Goal: Find specific page/section: Find specific page/section

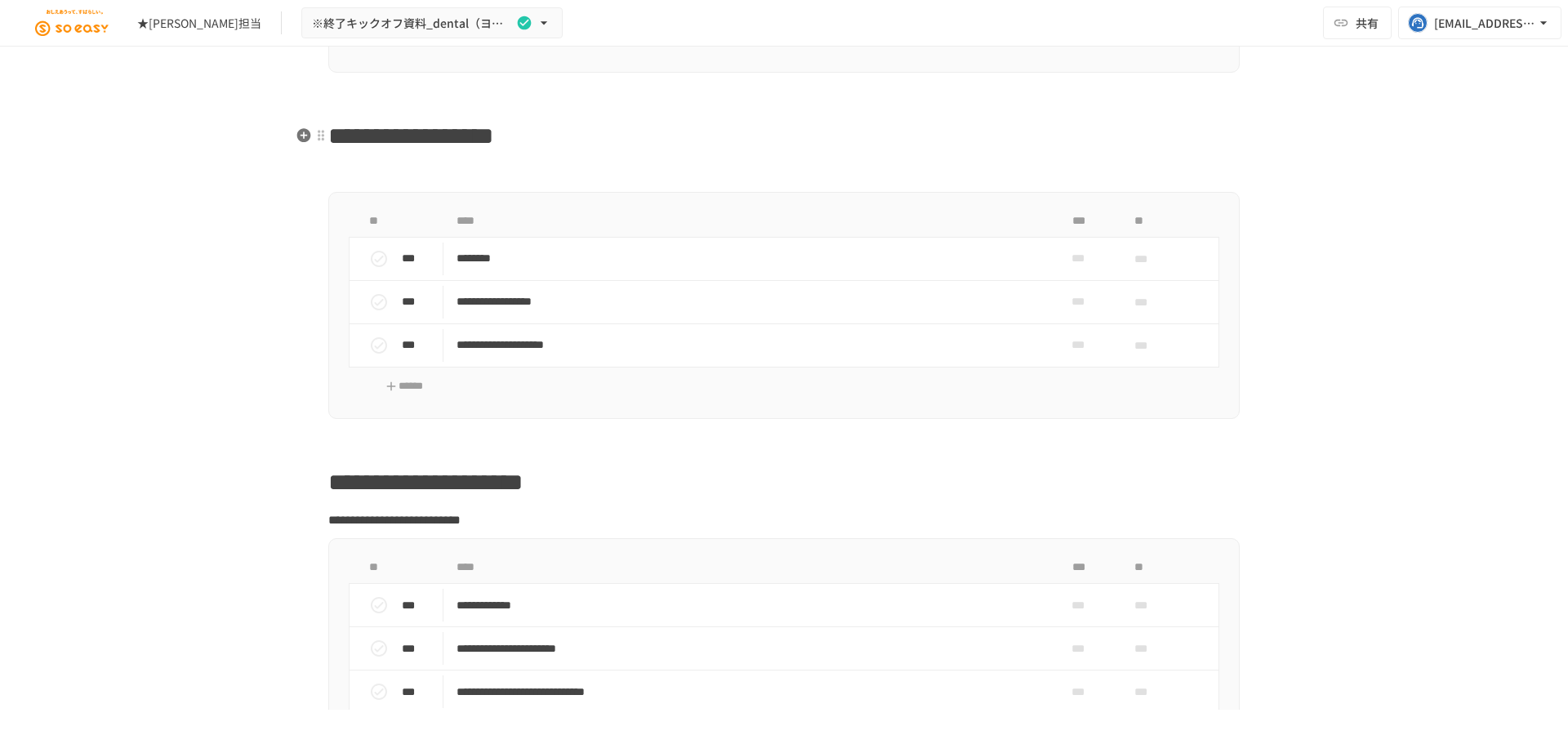
scroll to position [1388, 0]
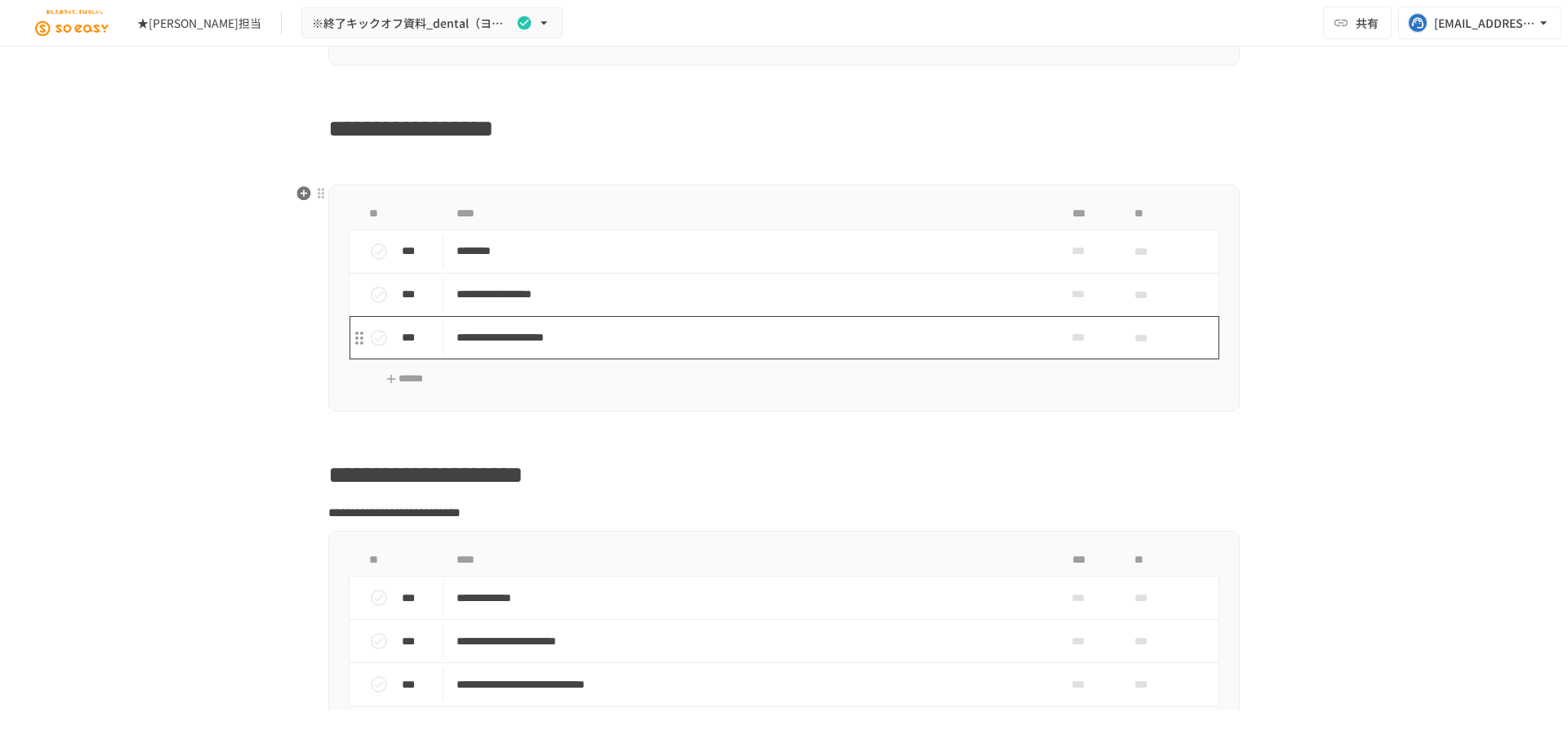
click at [589, 309] on td "**********" at bounding box center [750, 294] width 613 height 43
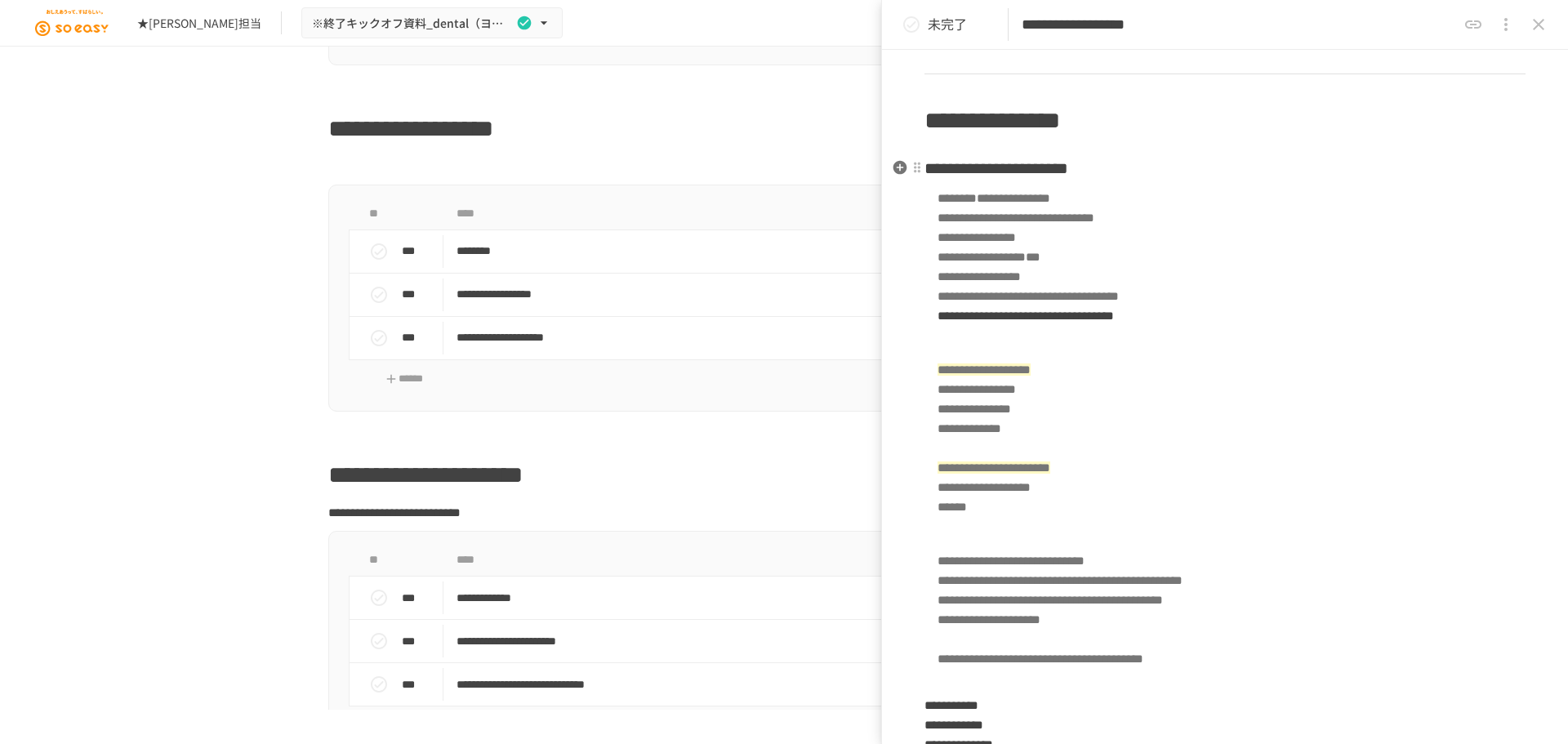
scroll to position [327, 0]
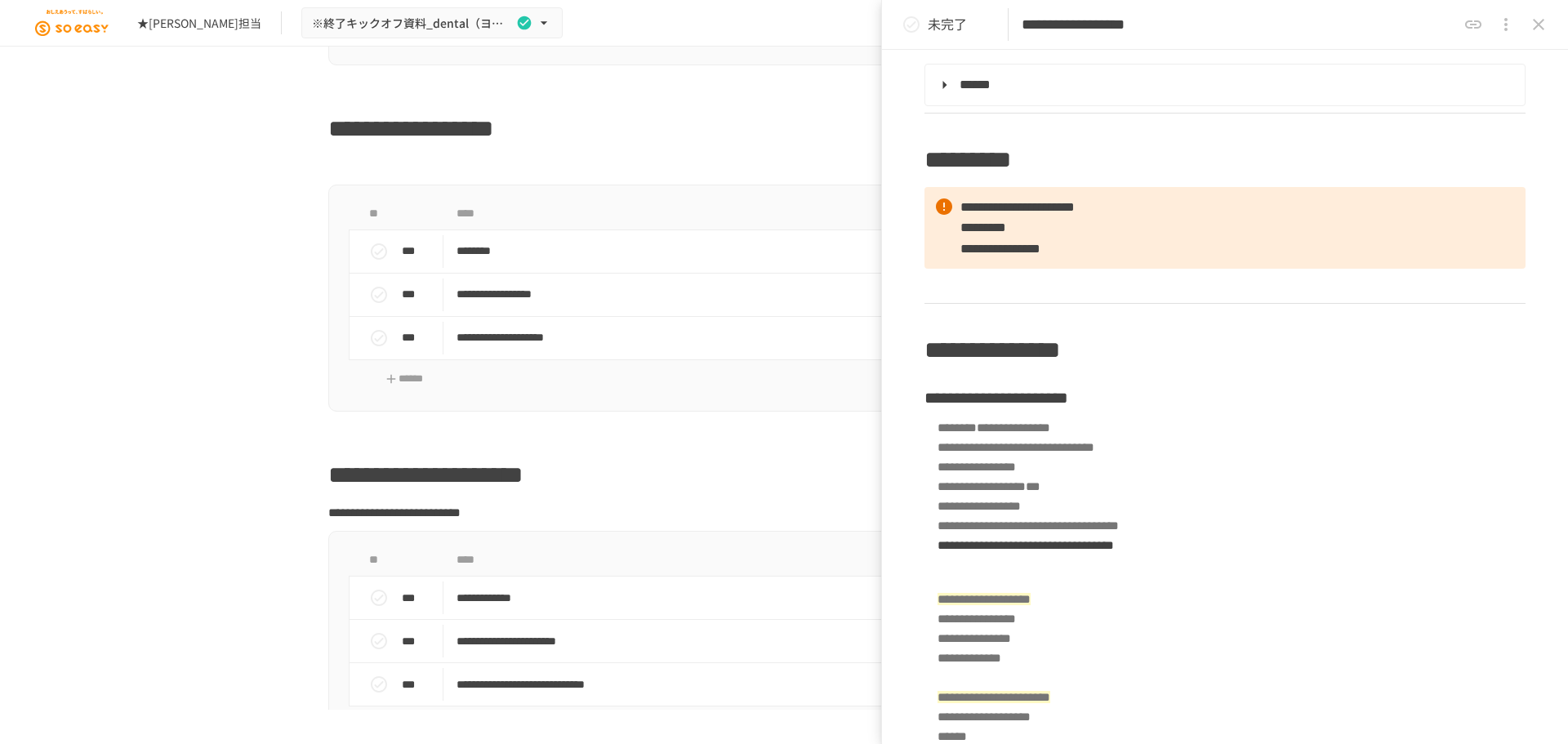
click at [1545, 28] on icon "close drawer" at bounding box center [1538, 24] width 20 height 20
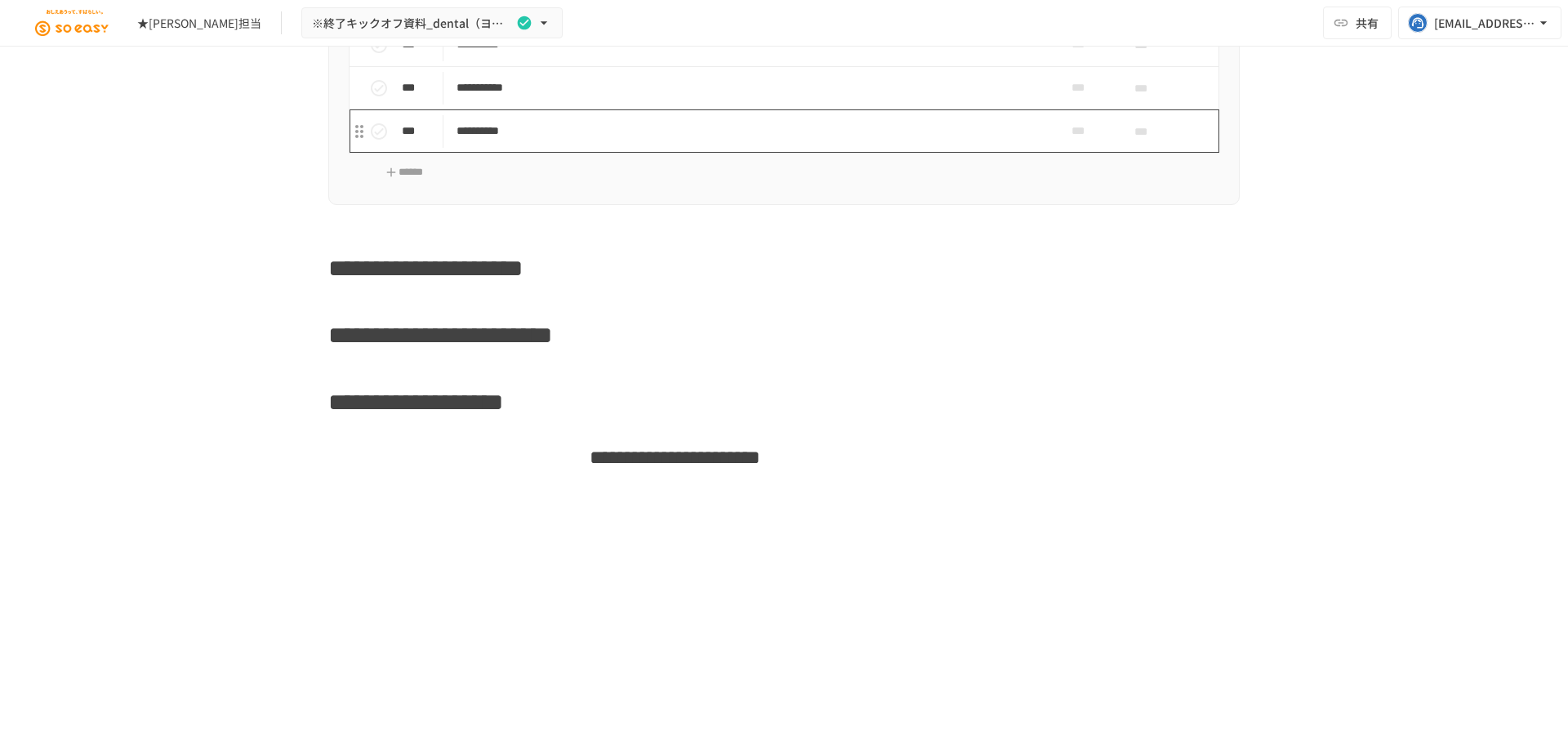
scroll to position [3886, 0]
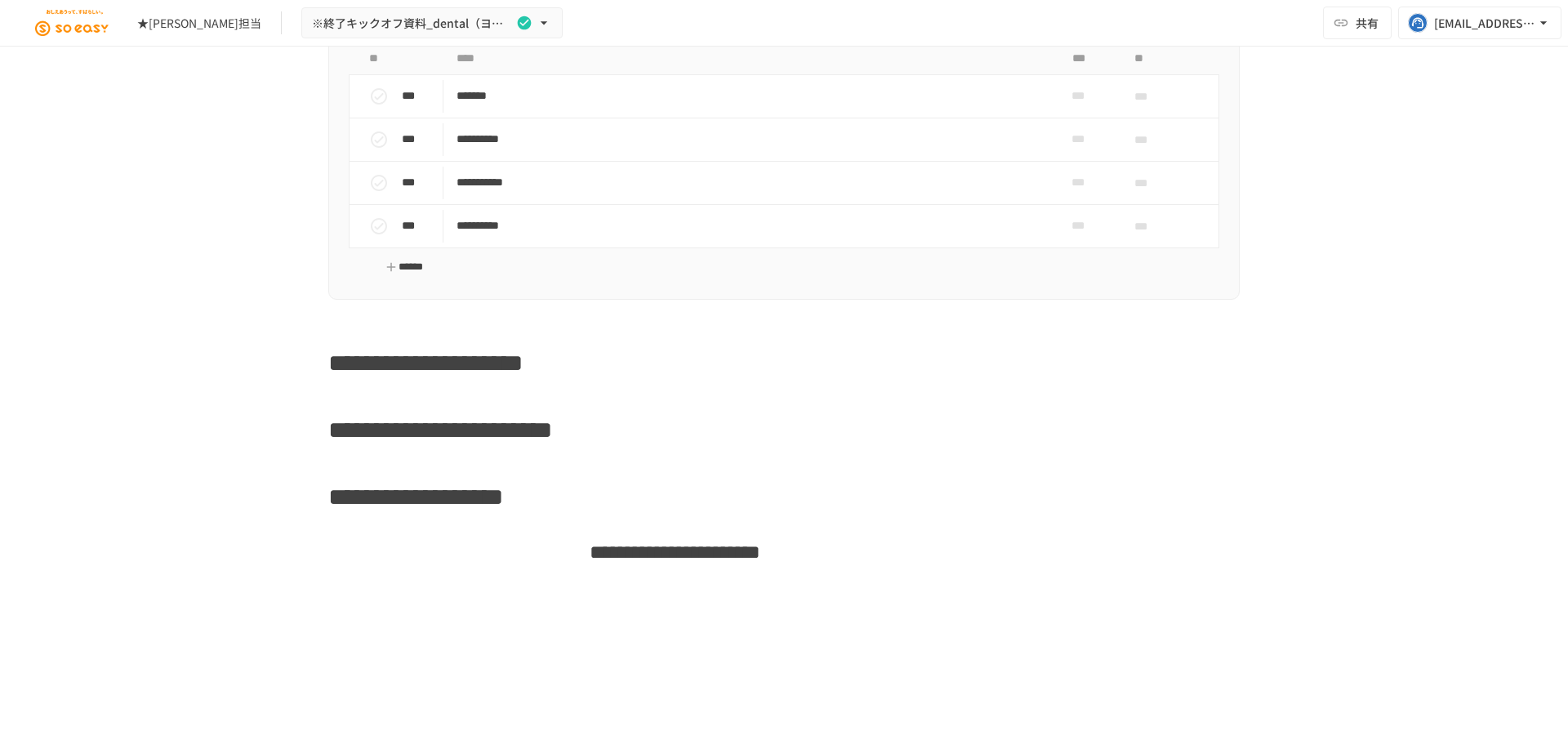
click at [396, 273] on button "******" at bounding box center [404, 267] width 85 height 25
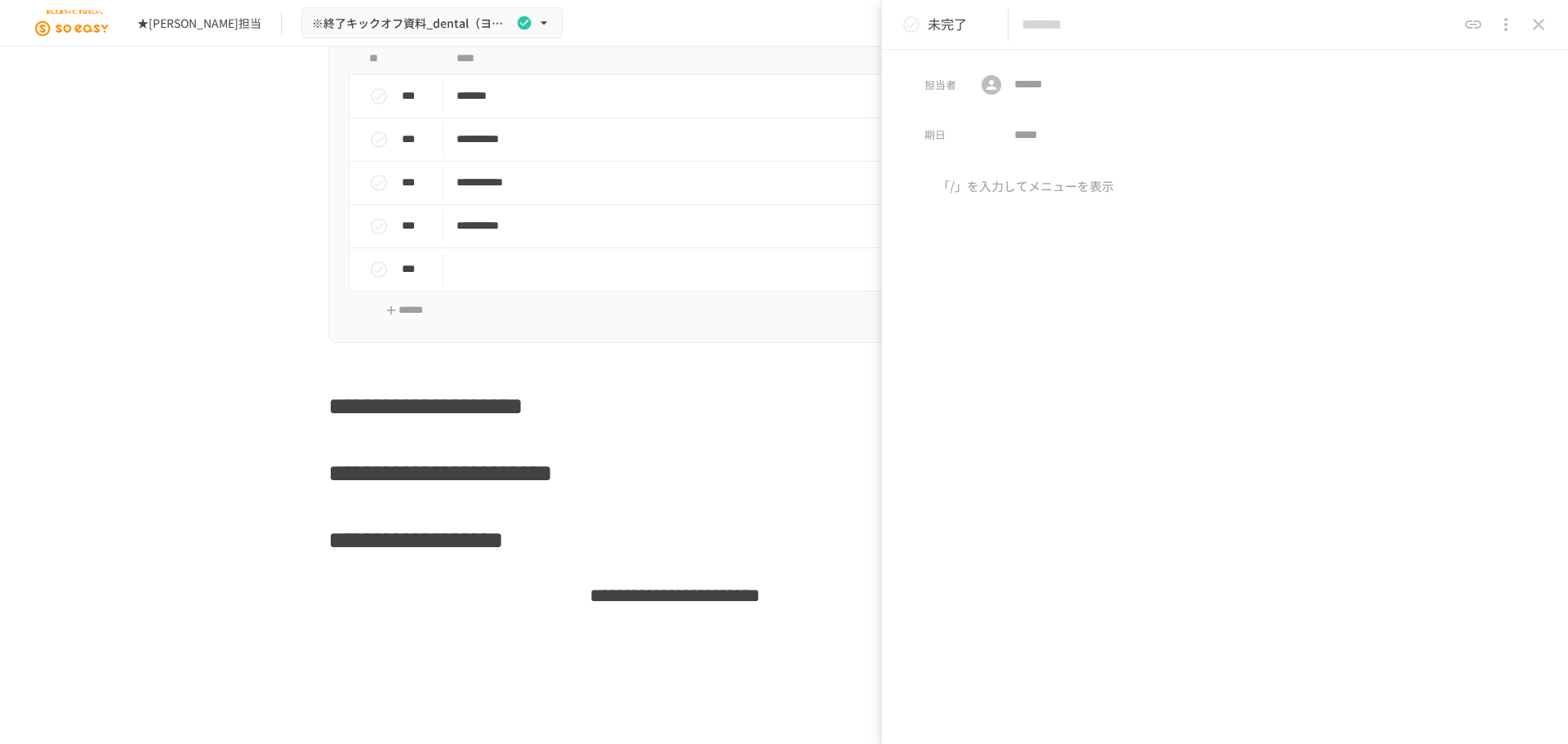
click at [1067, 238] on div at bounding box center [1224, 312] width 686 height 273
click at [1119, 345] on div at bounding box center [1224, 312] width 686 height 273
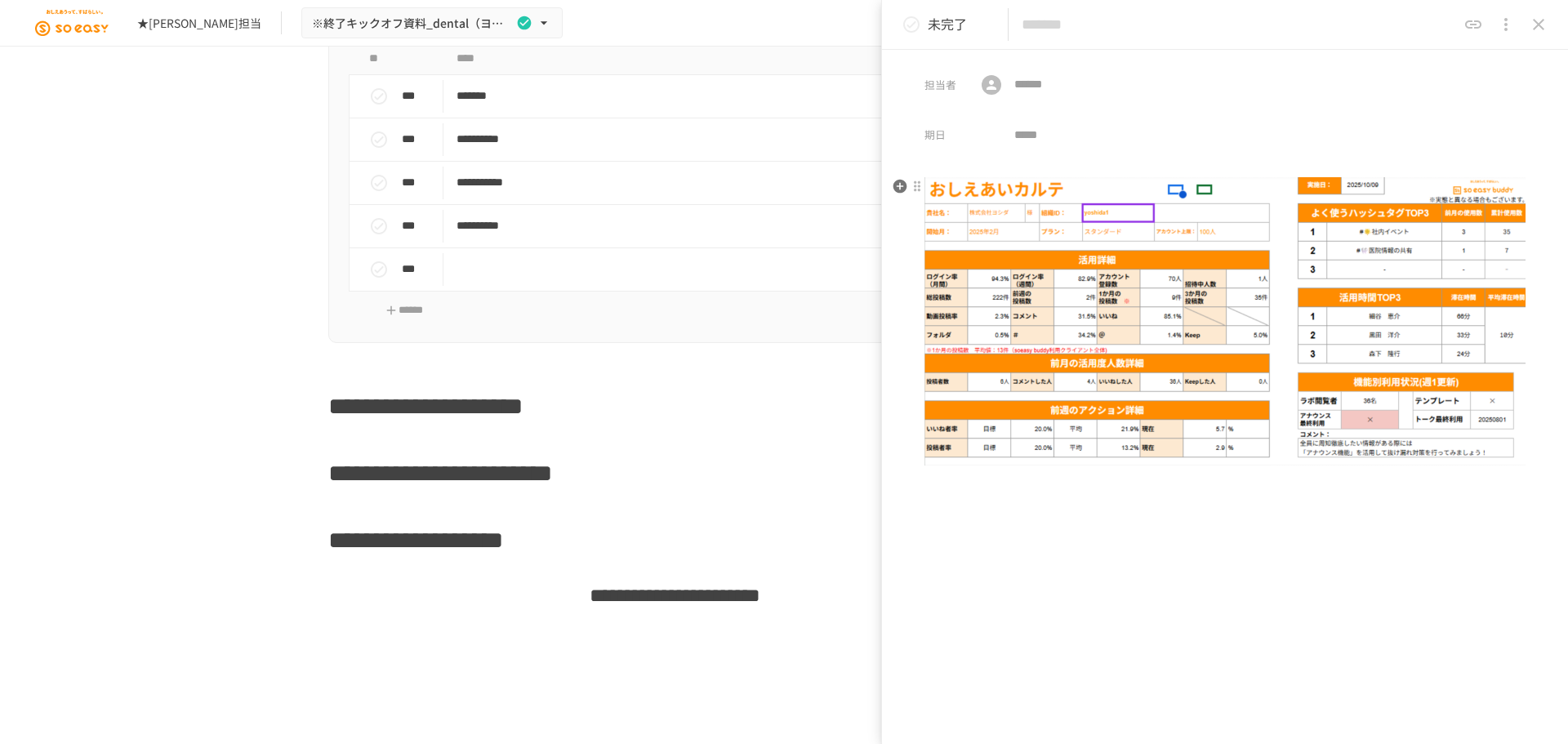
click at [1266, 408] on img at bounding box center [1225, 320] width 602 height 288
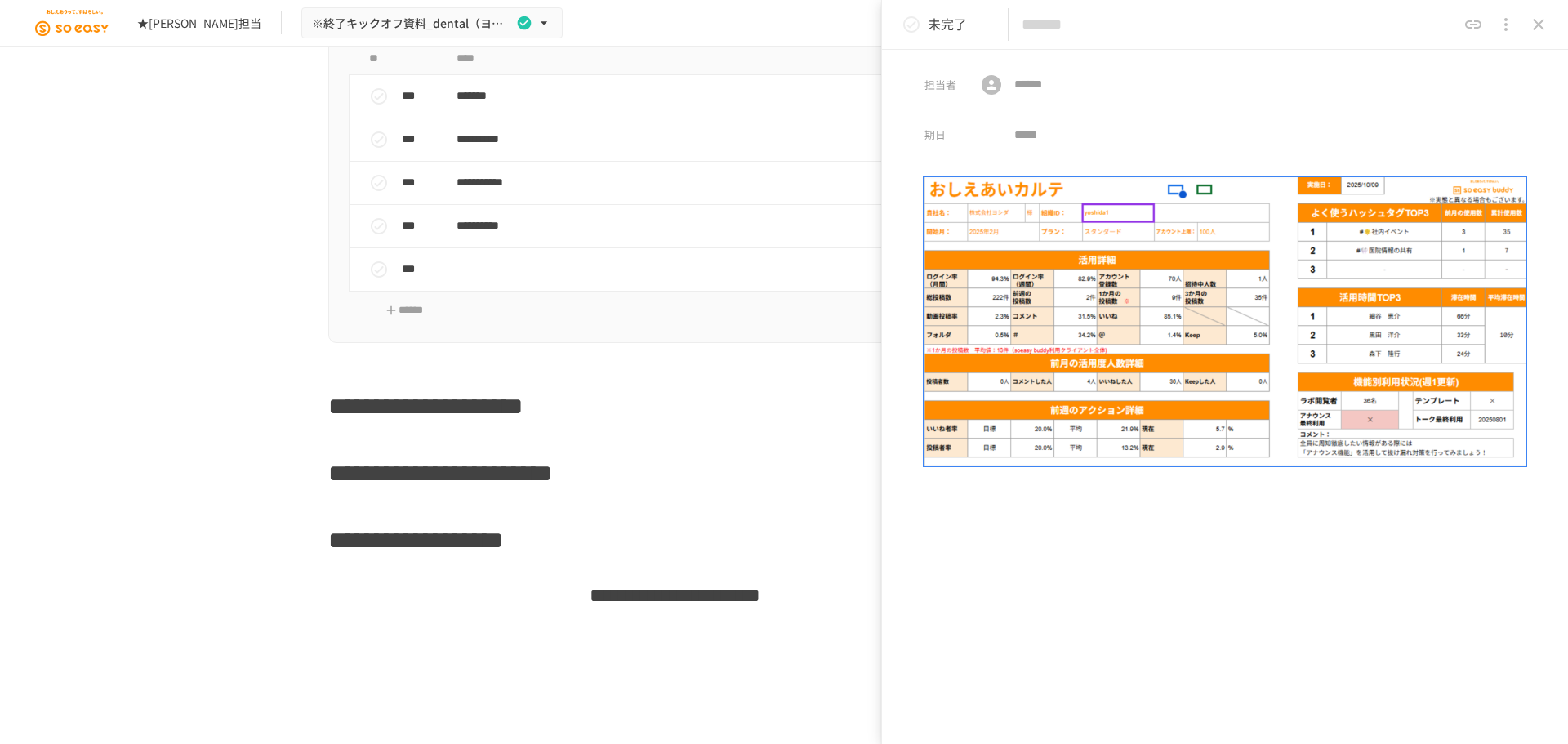
click at [1389, 597] on div at bounding box center [1224, 460] width 686 height 569
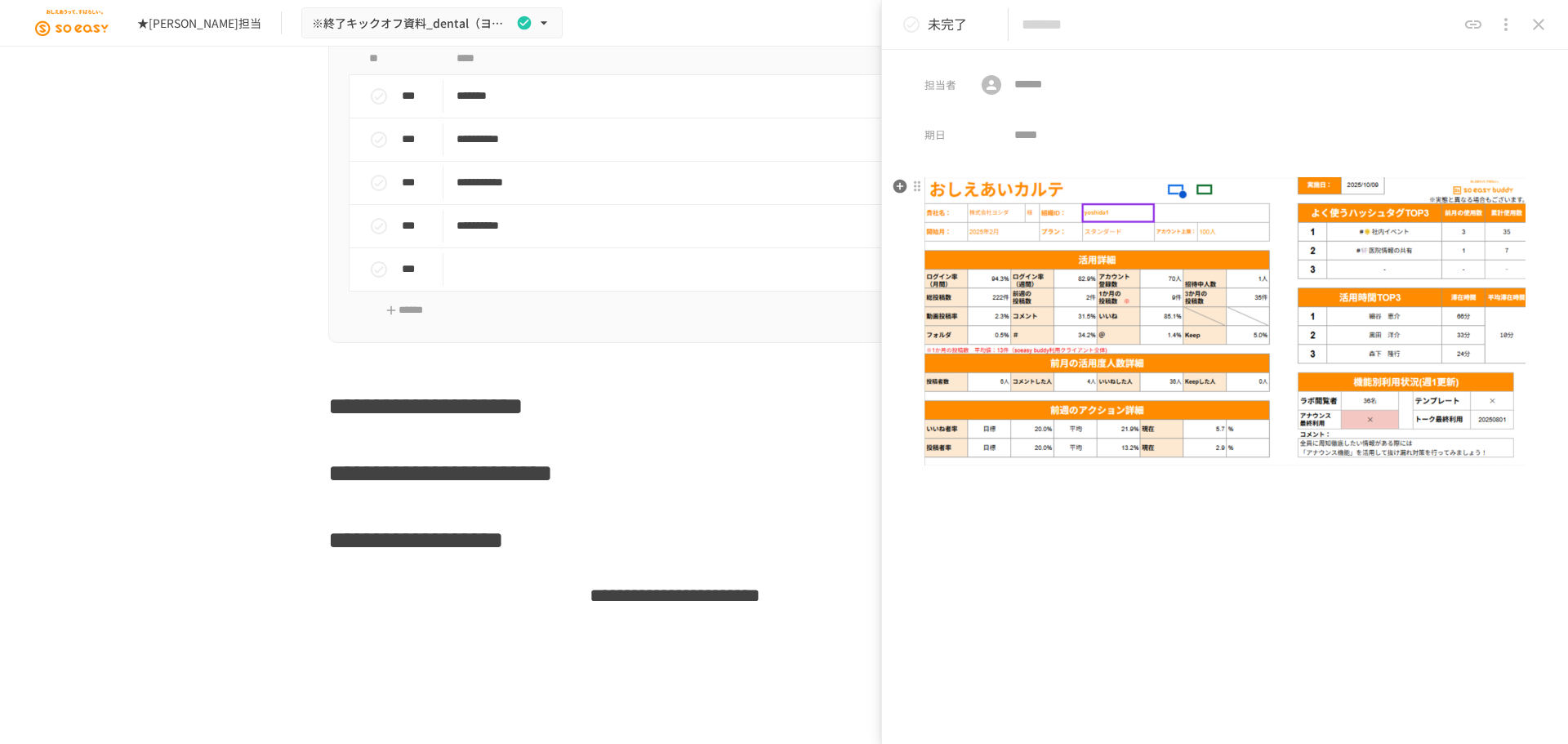
click at [1142, 309] on img at bounding box center [1225, 320] width 602 height 288
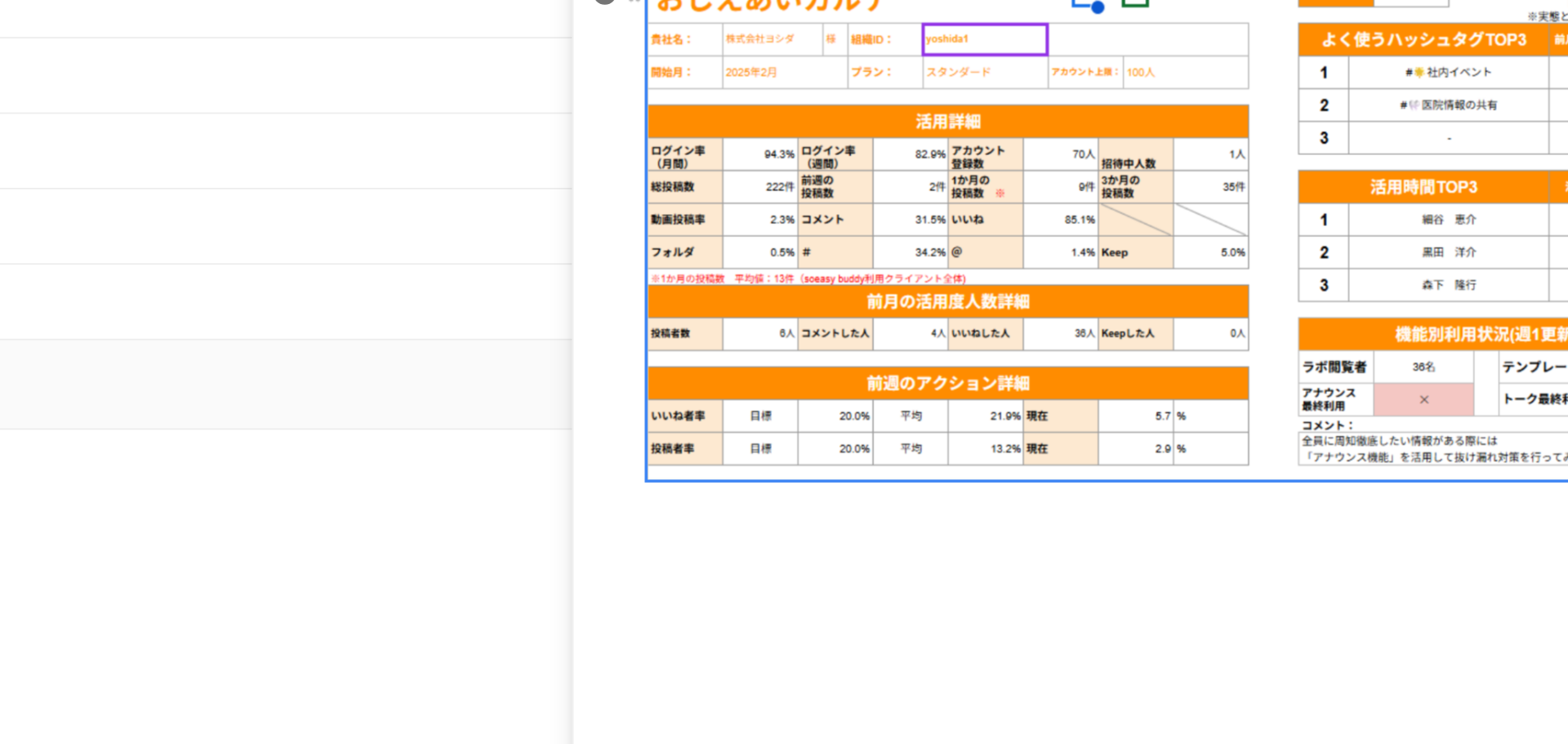
scroll to position [3744, 0]
click at [1072, 414] on img at bounding box center [1225, 320] width 602 height 288
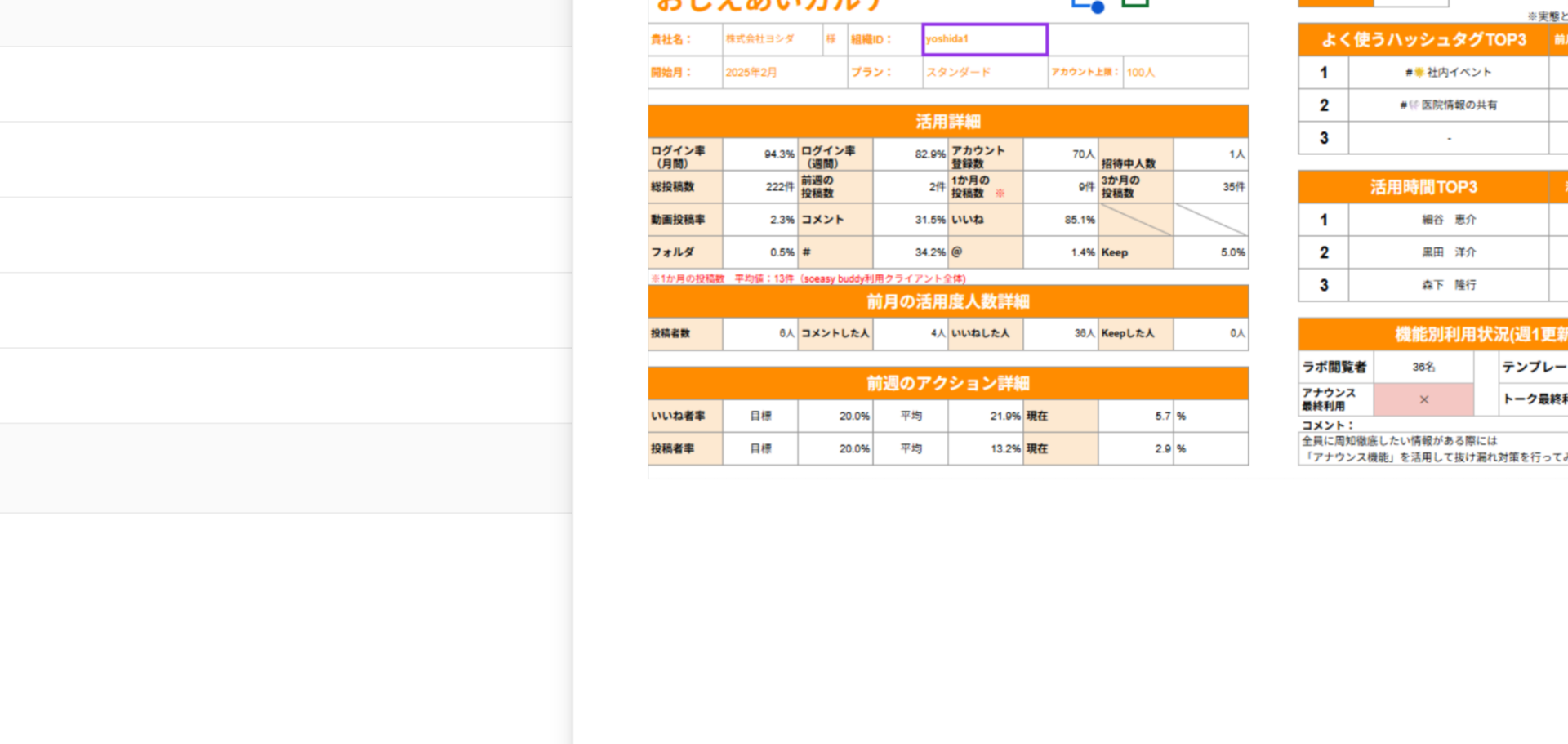
click at [1088, 504] on div at bounding box center [1224, 460] width 686 height 569
click at [894, 404] on div at bounding box center [1224, 334] width 686 height 317
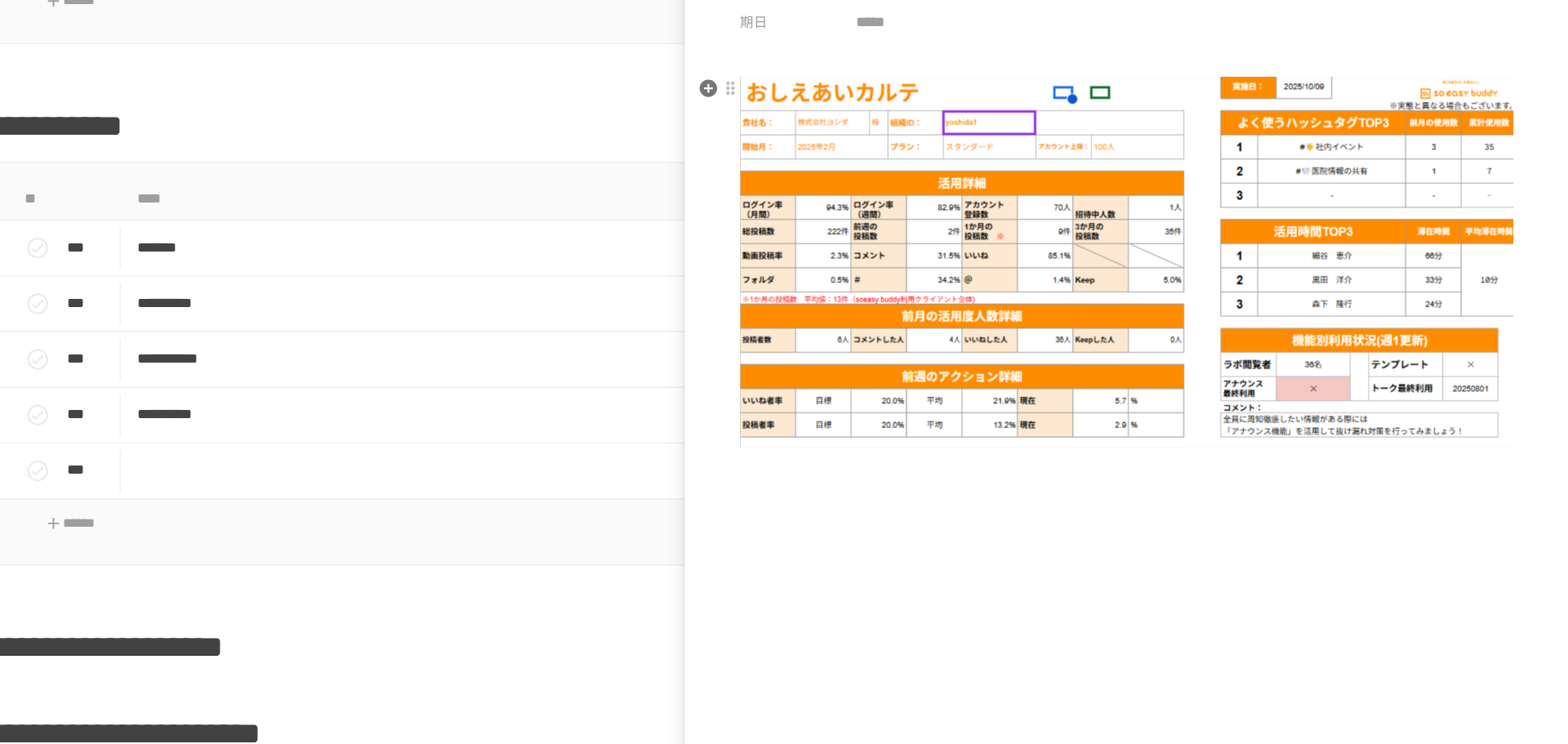
scroll to position [3644, 0]
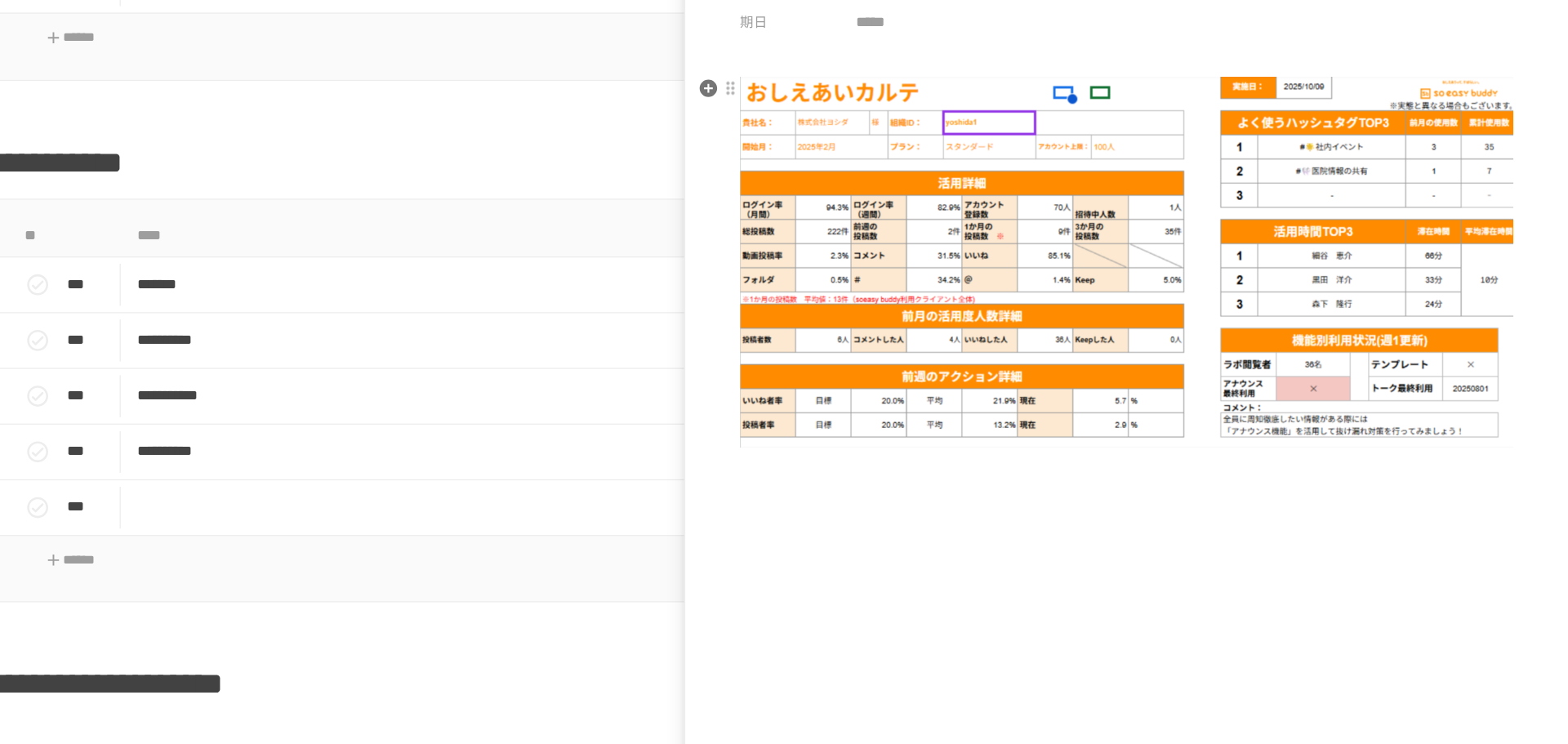
click at [927, 188] on img at bounding box center [1225, 320] width 602 height 288
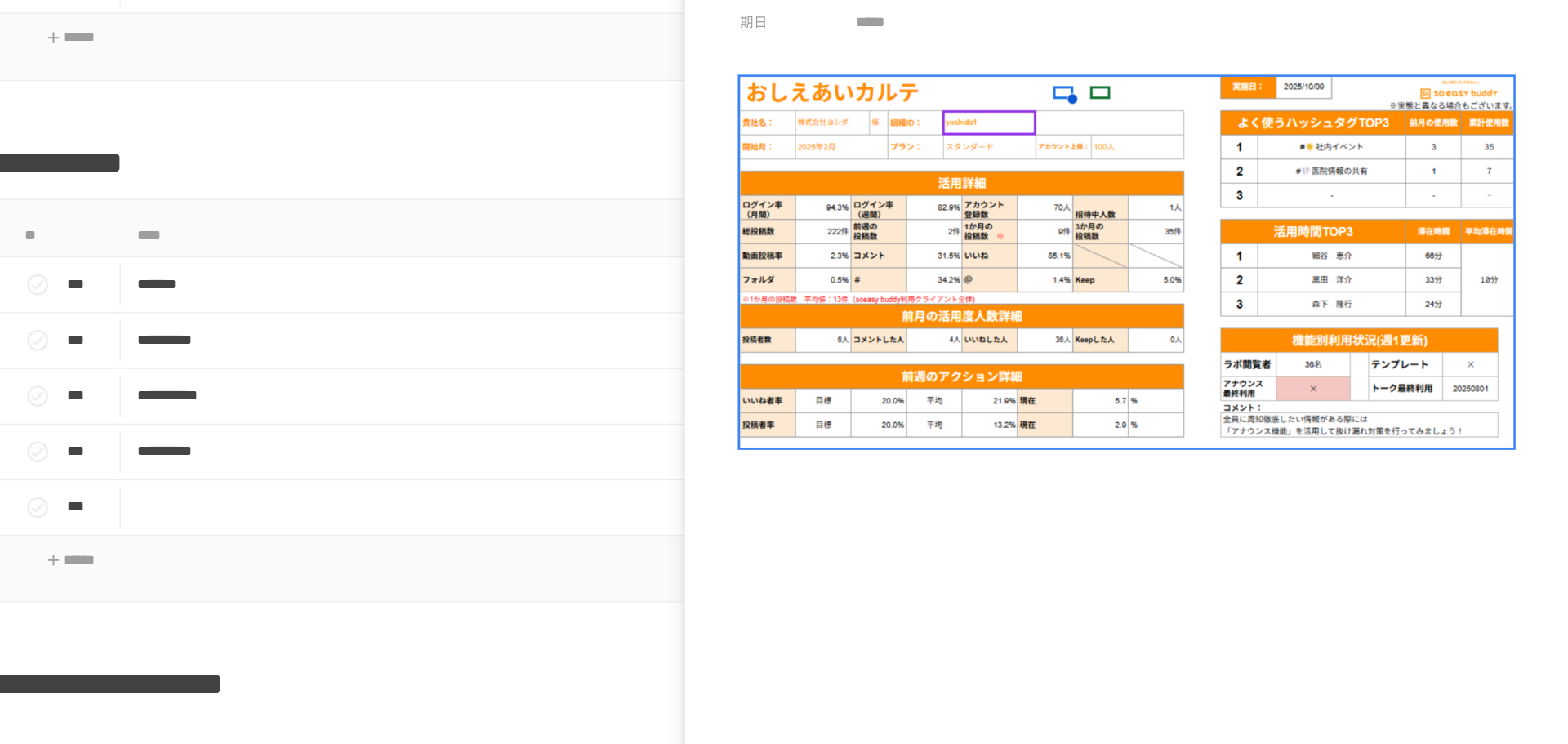
click at [975, 504] on div at bounding box center [1224, 460] width 686 height 569
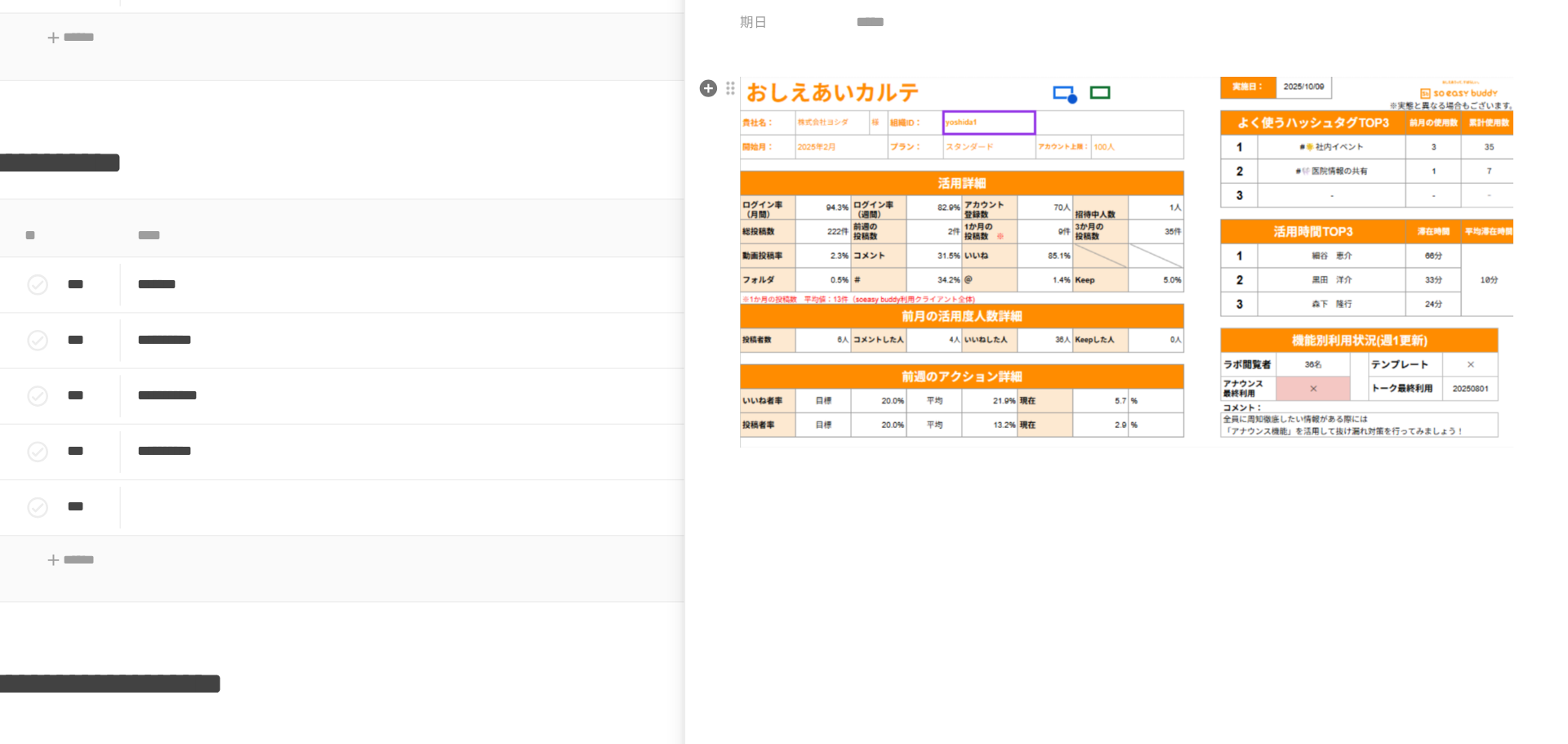
click at [918, 423] on div at bounding box center [1224, 334] width 686 height 317
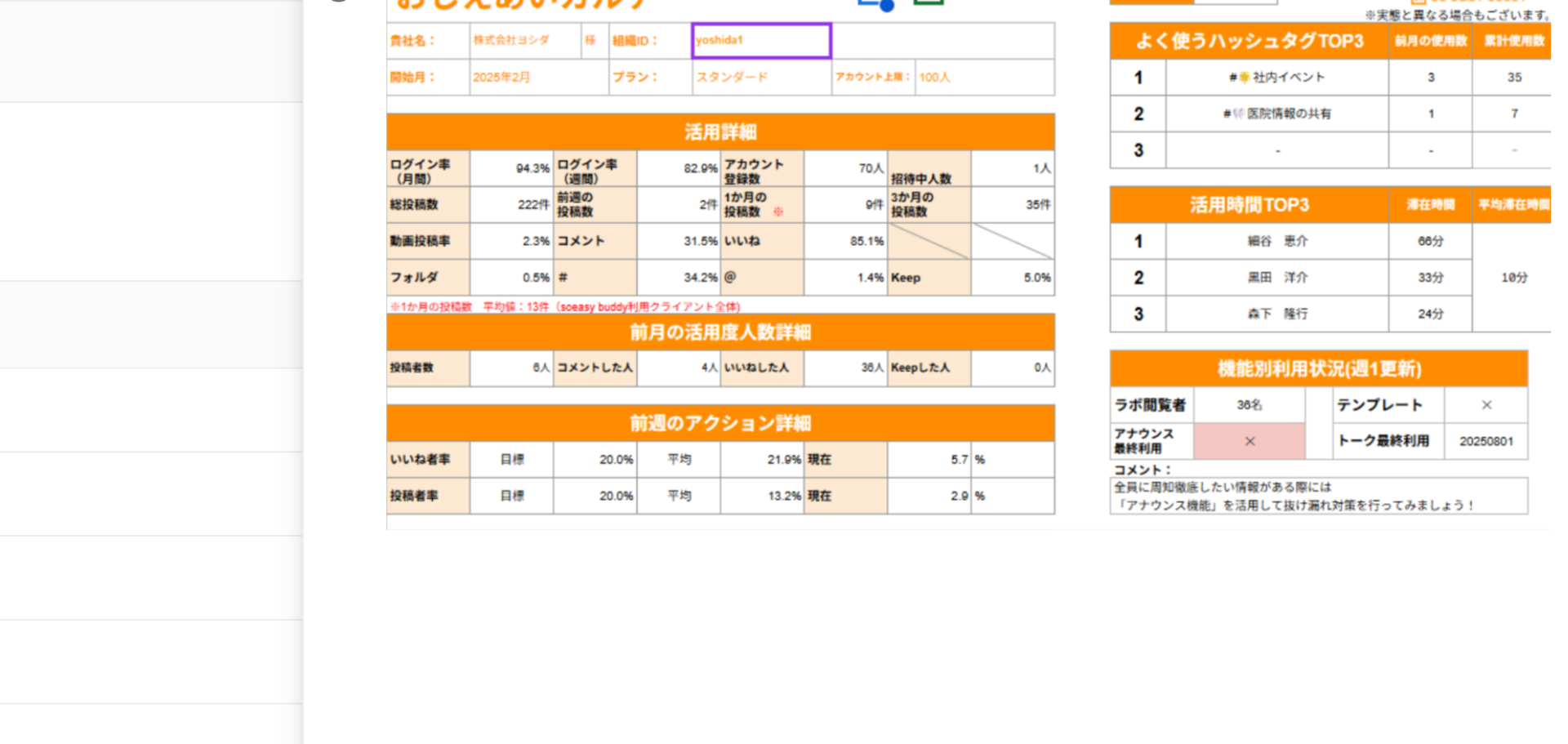
scroll to position [3578, 0]
click at [912, 298] on div at bounding box center [1224, 334] width 686 height 317
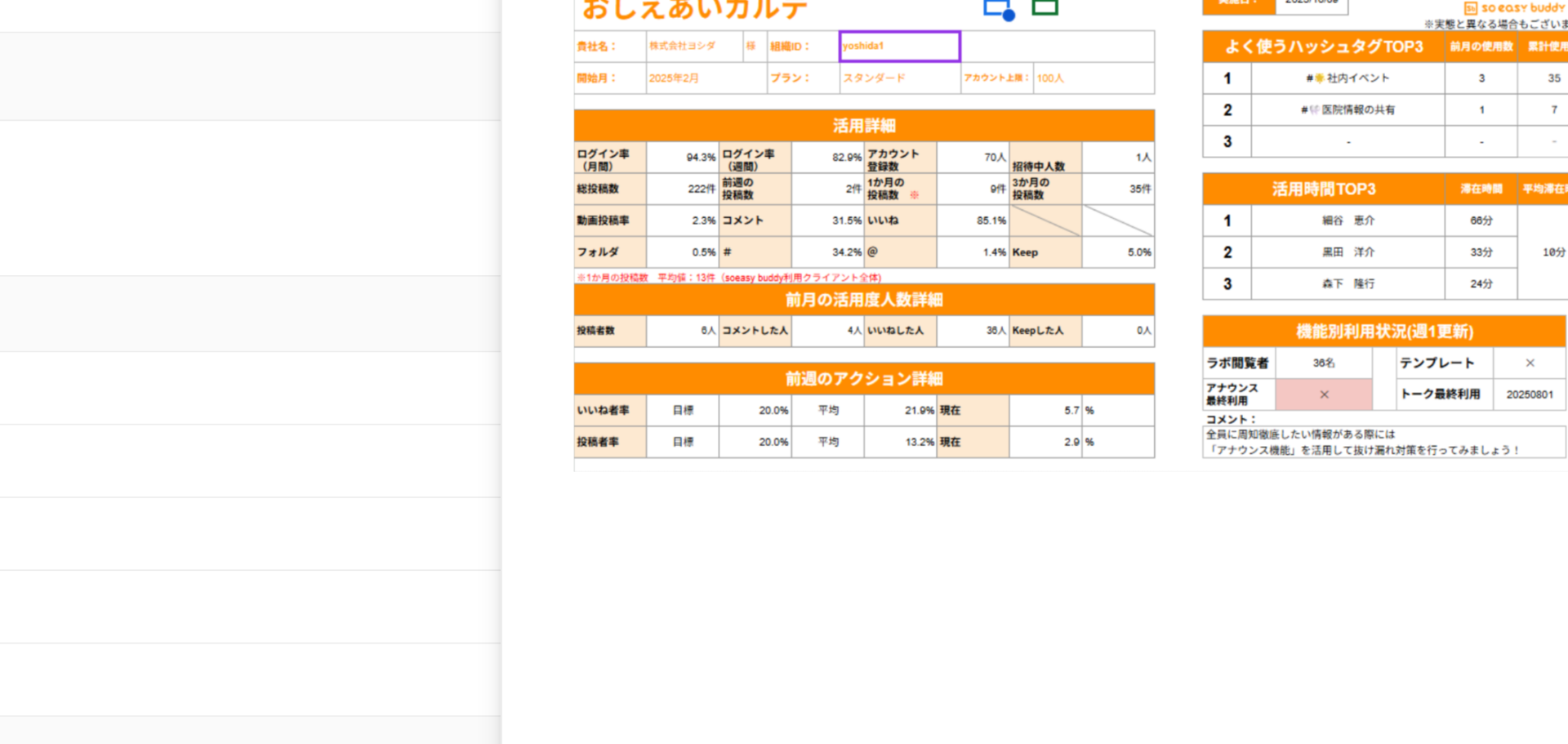
scroll to position [3599, 0]
click at [1039, 505] on div at bounding box center [1224, 460] width 686 height 569
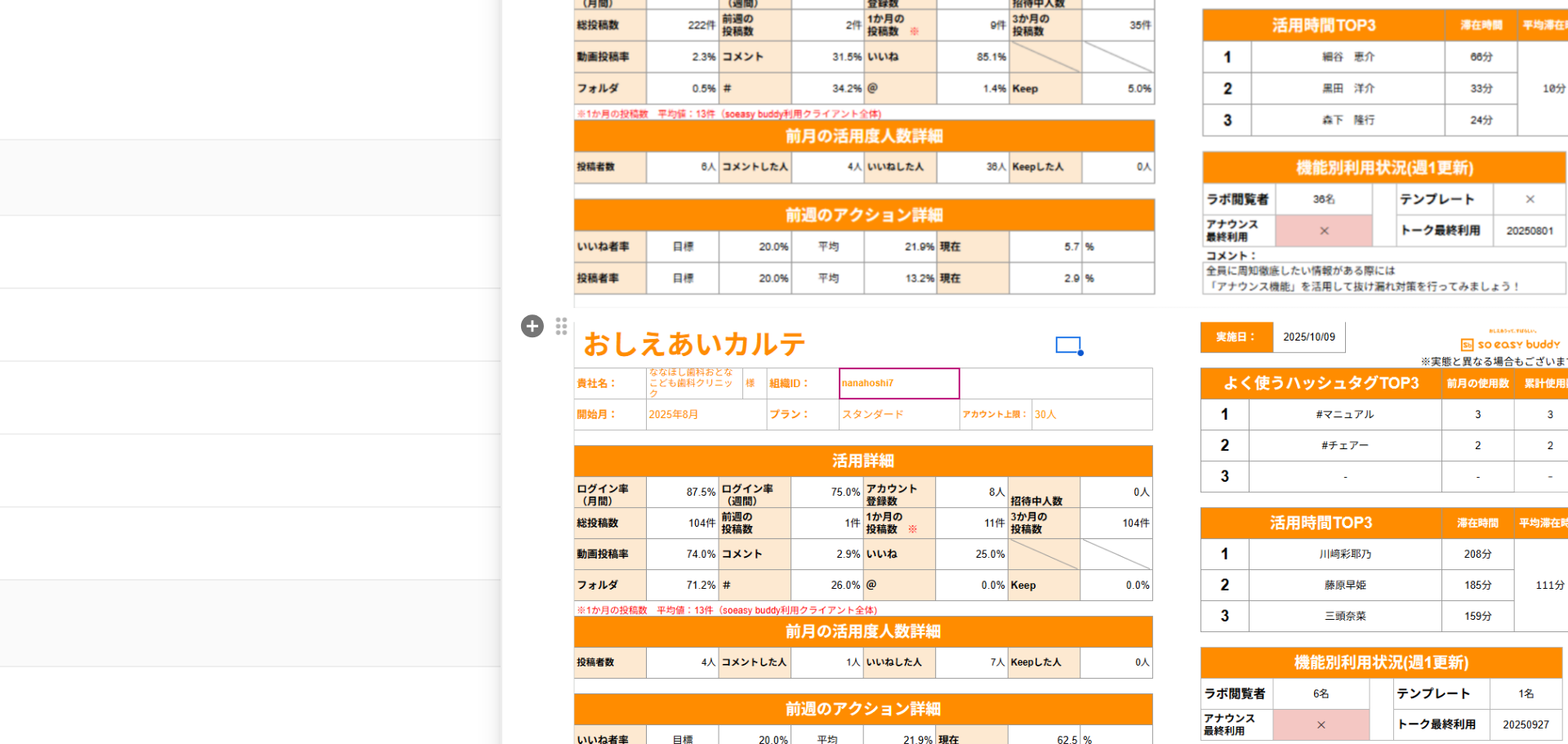
scroll to position [194, 0]
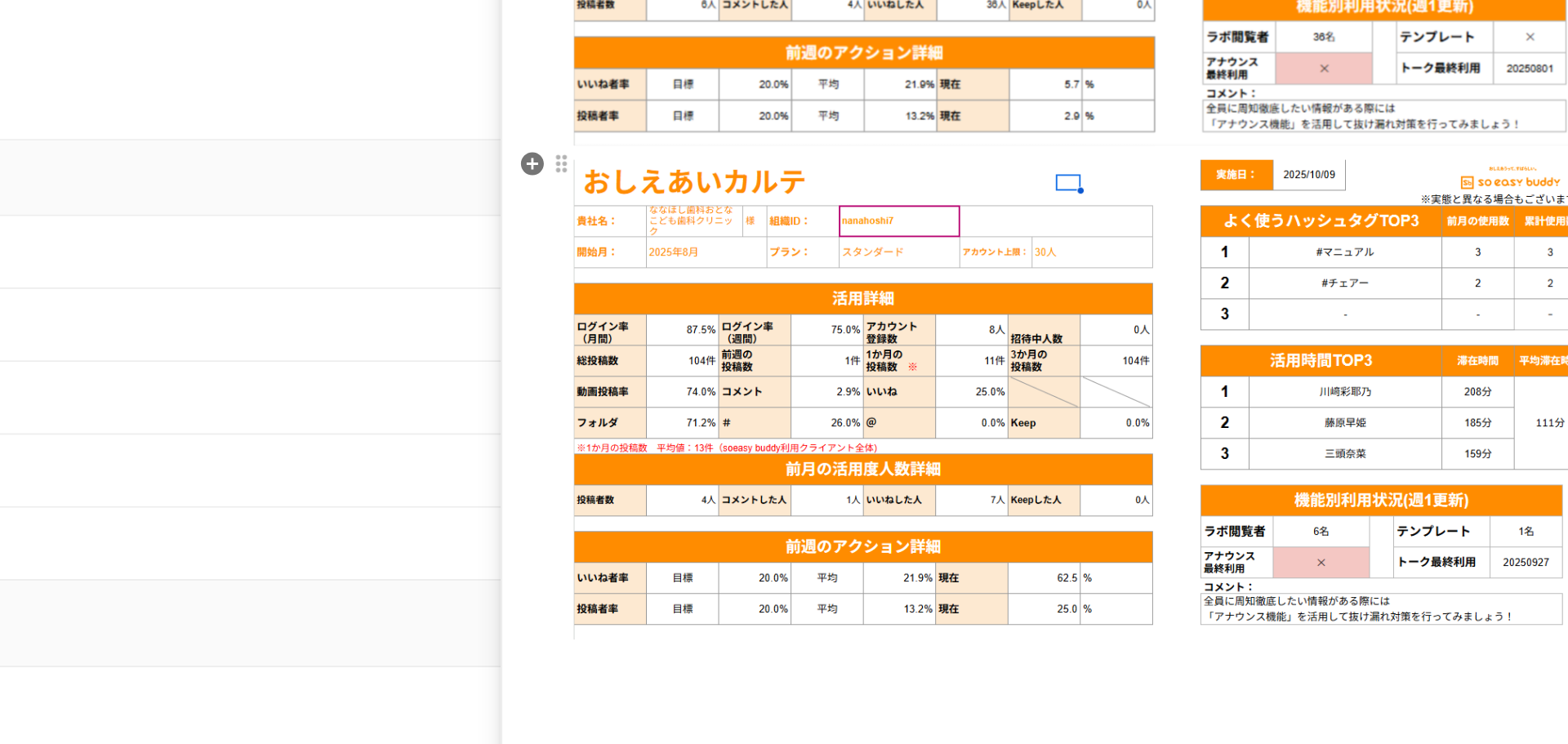
click at [925, 280] on img at bounding box center [1225, 423] width 602 height 286
